Goal: Communication & Community: Answer question/provide support

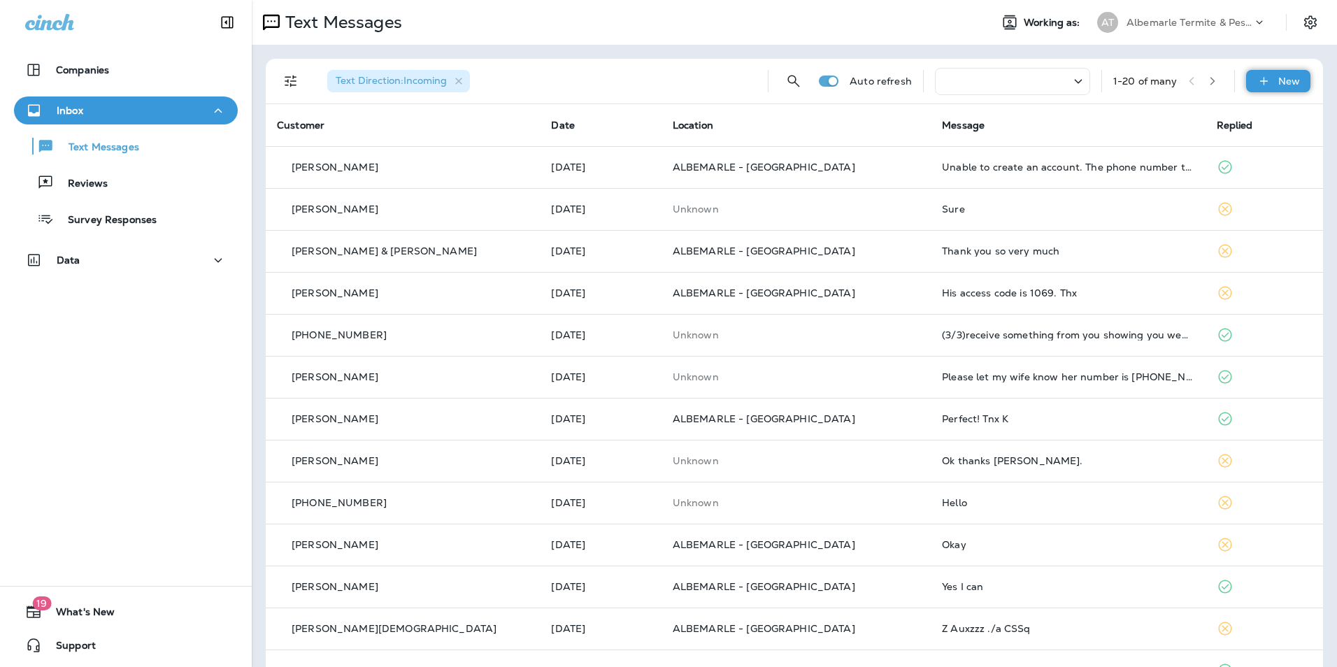
click at [1278, 77] on p "New" at bounding box center [1289, 81] width 22 height 11
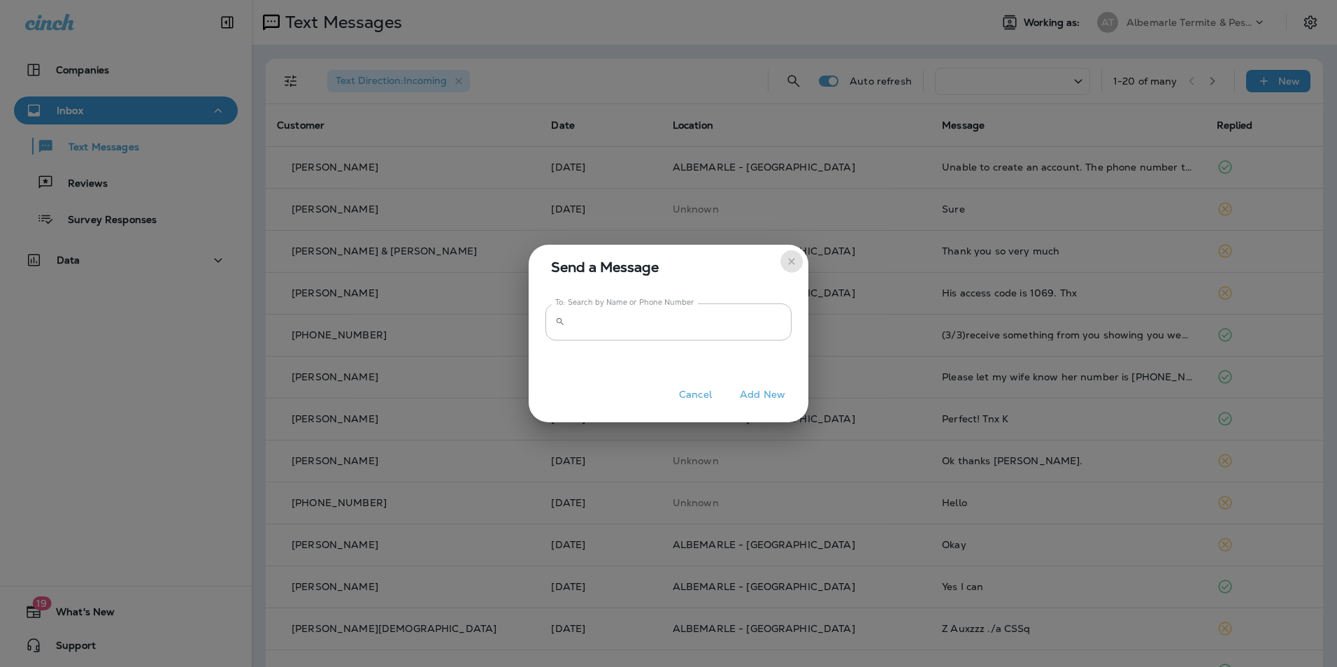
click at [791, 258] on icon "close" at bounding box center [791, 261] width 11 height 11
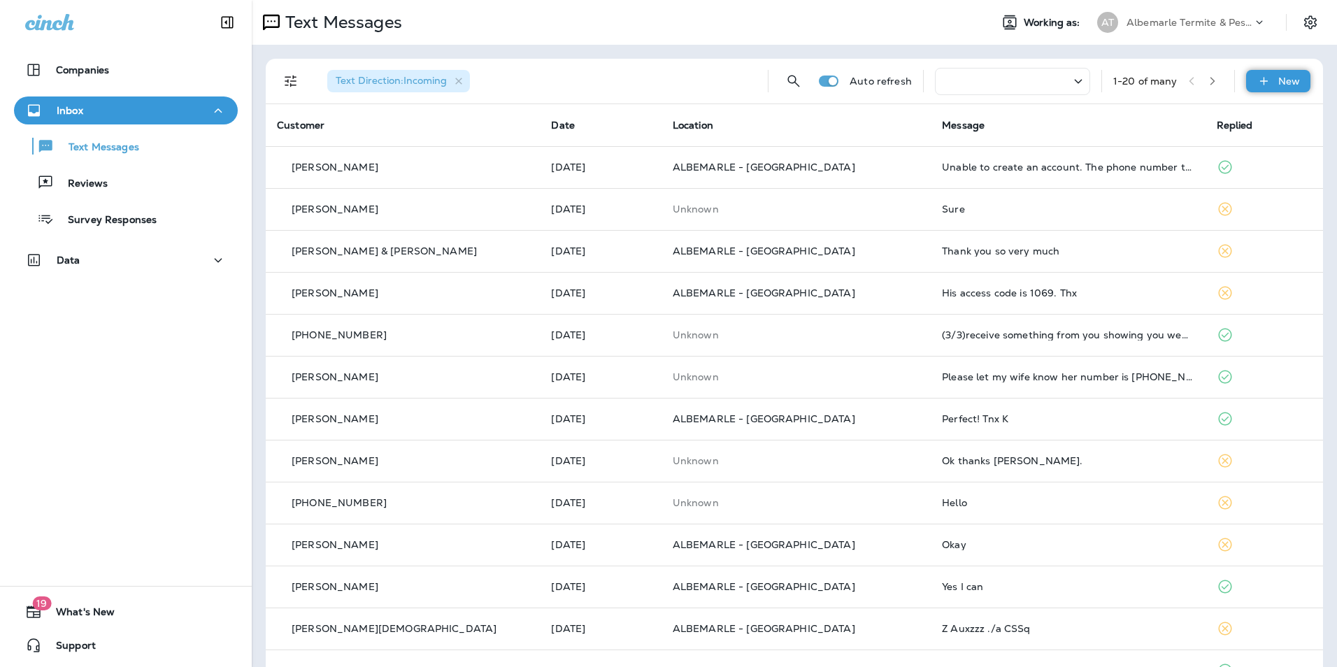
click at [1278, 79] on p "New" at bounding box center [1289, 81] width 22 height 11
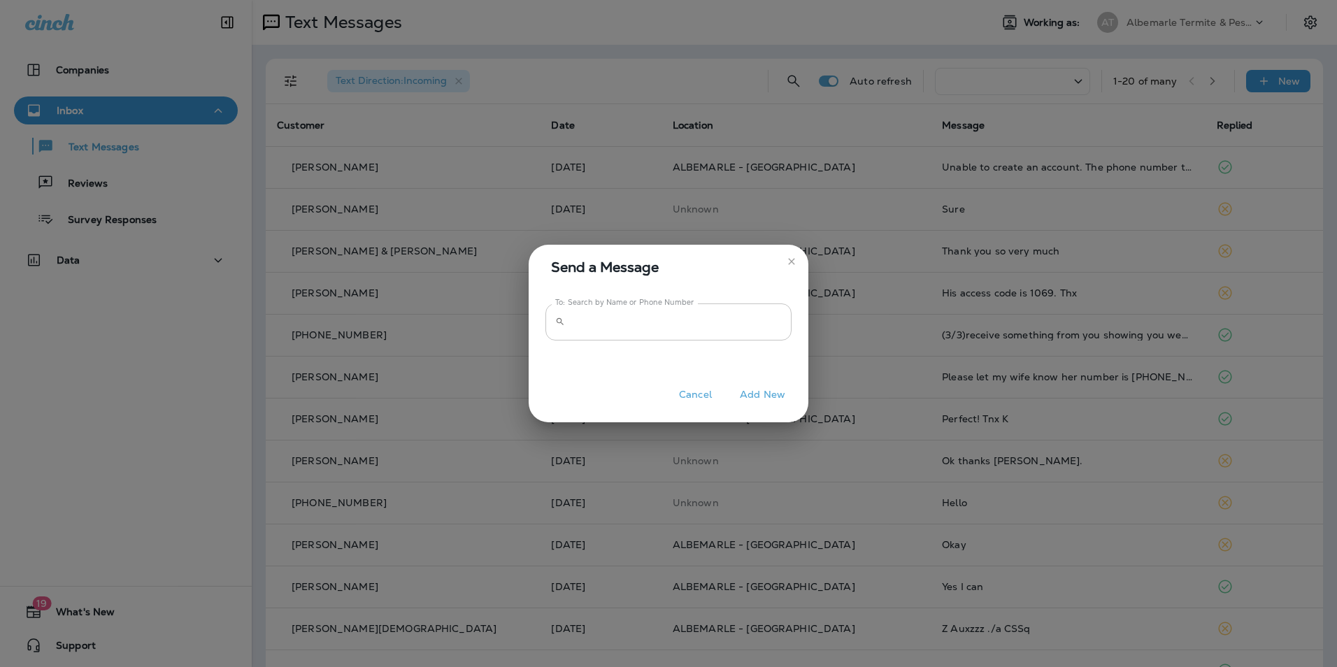
click at [673, 322] on input "To: Search by Name or Phone Number" at bounding box center [680, 321] width 221 height 37
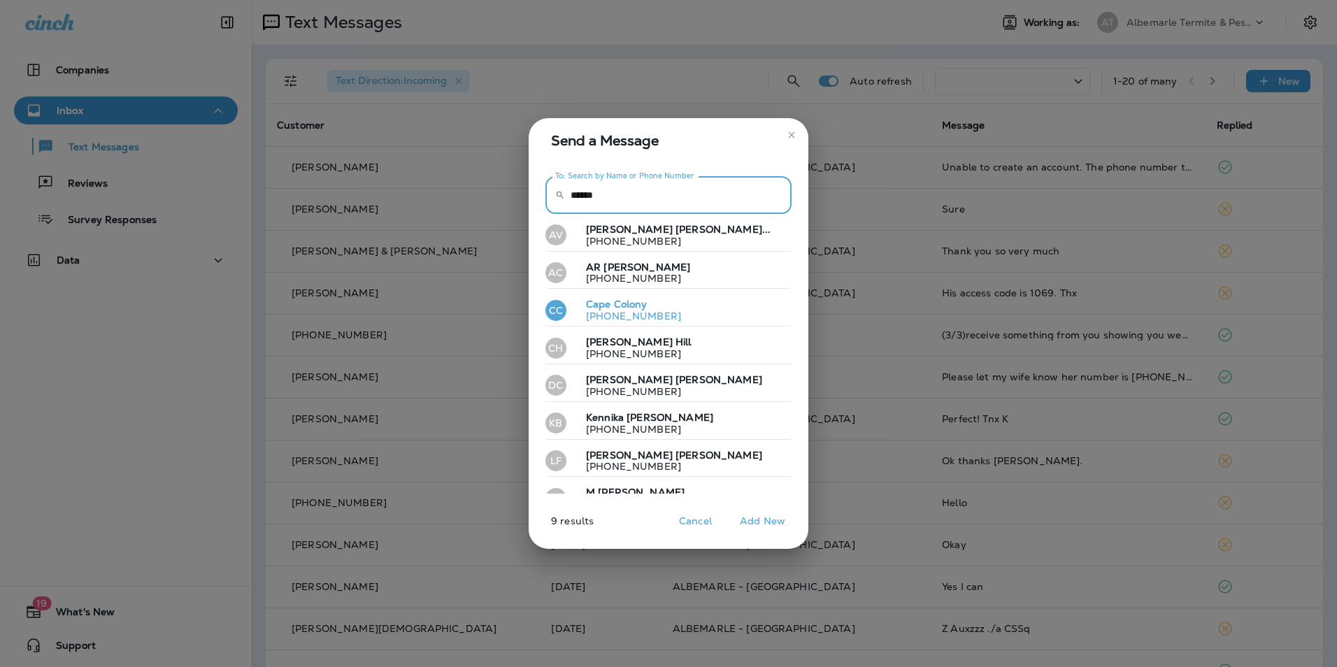
type input "******"
click at [675, 315] on button "CC Cape colony [PHONE_NUMBER]" at bounding box center [668, 310] width 246 height 32
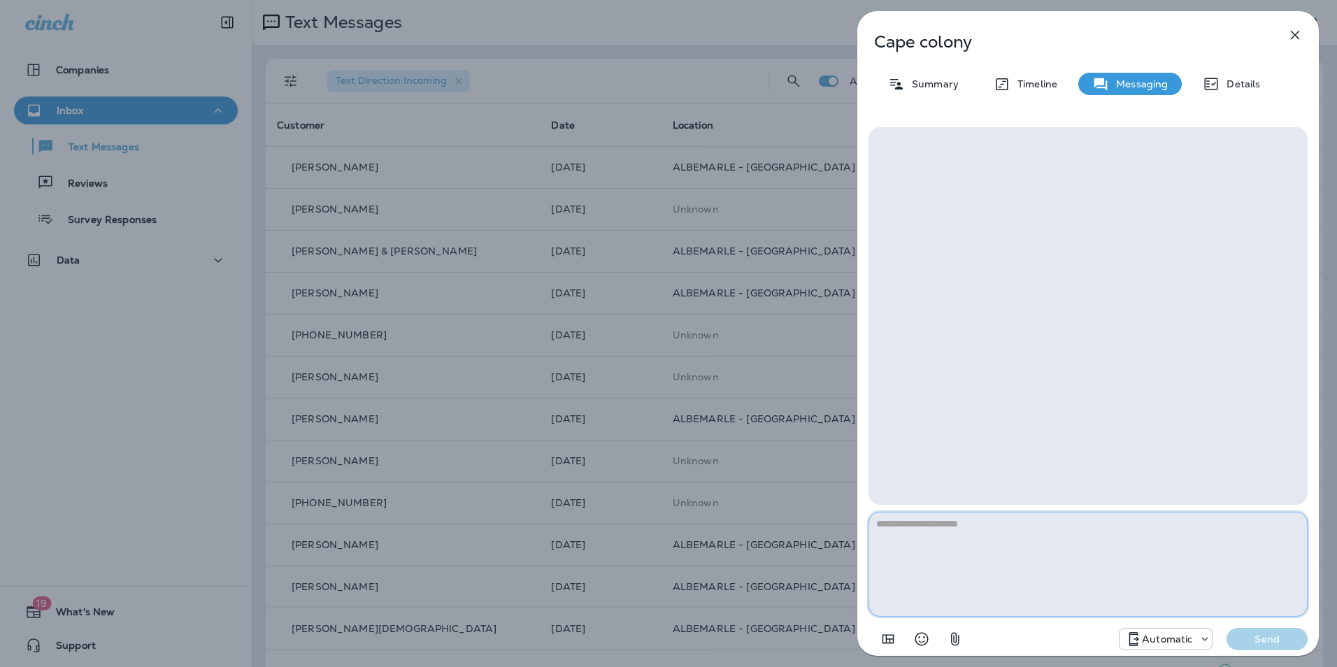
click at [989, 548] on textarea at bounding box center [1087, 564] width 439 height 105
type textarea "*"
type textarea "**********"
click at [1253, 641] on p "Send" at bounding box center [1266, 639] width 59 height 13
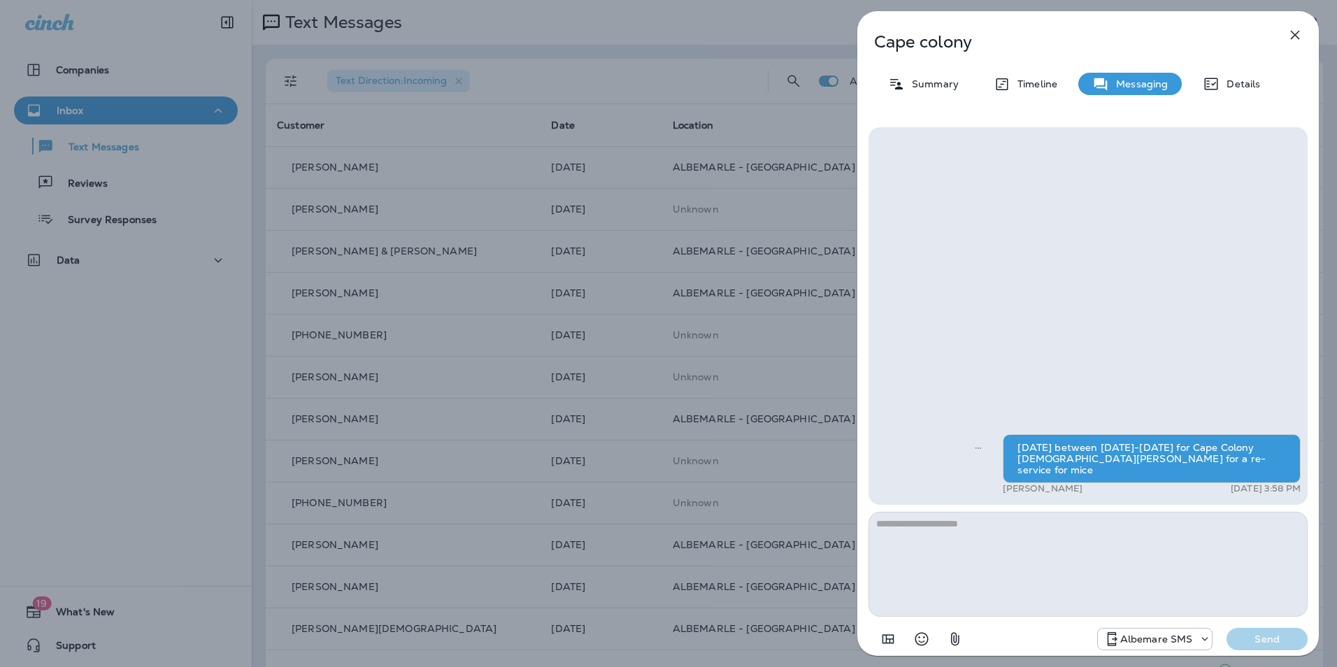
click at [1290, 31] on icon "button" at bounding box center [1294, 35] width 17 height 17
